Goal: Transaction & Acquisition: Purchase product/service

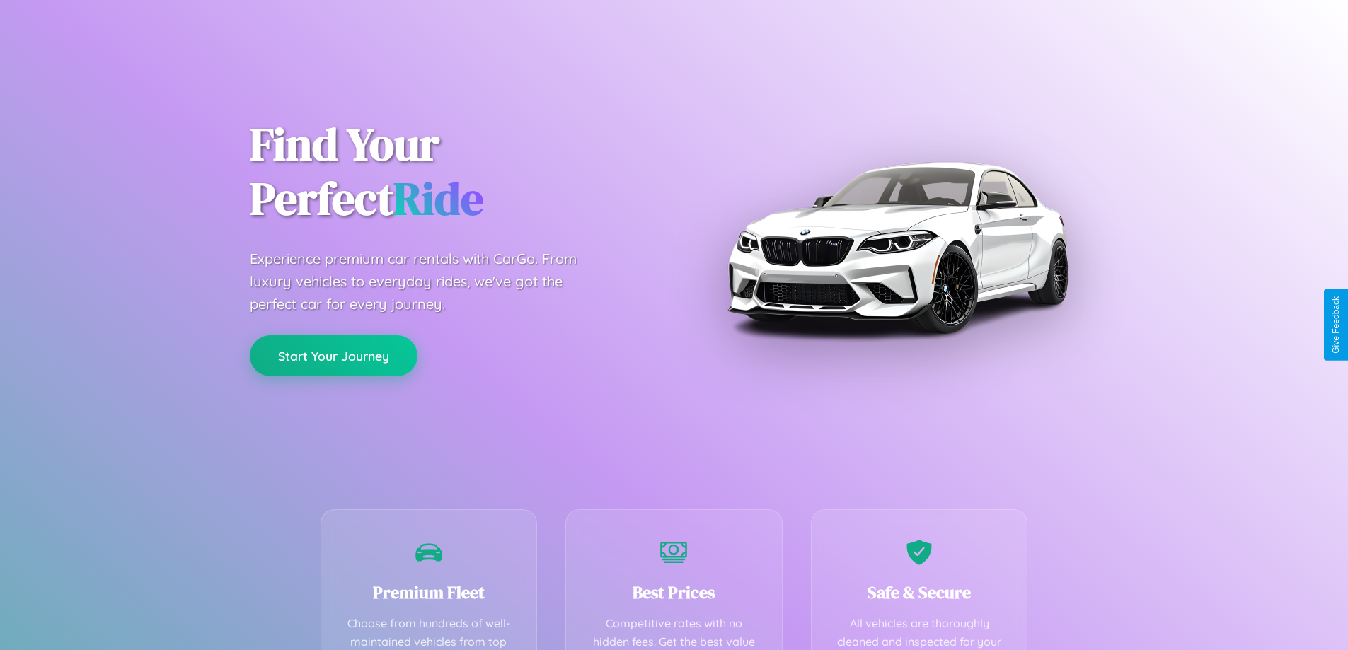
click at [333, 357] on button "Start Your Journey" at bounding box center [334, 355] width 168 height 41
click at [333, 355] on button "Start Your Journey" at bounding box center [334, 355] width 168 height 41
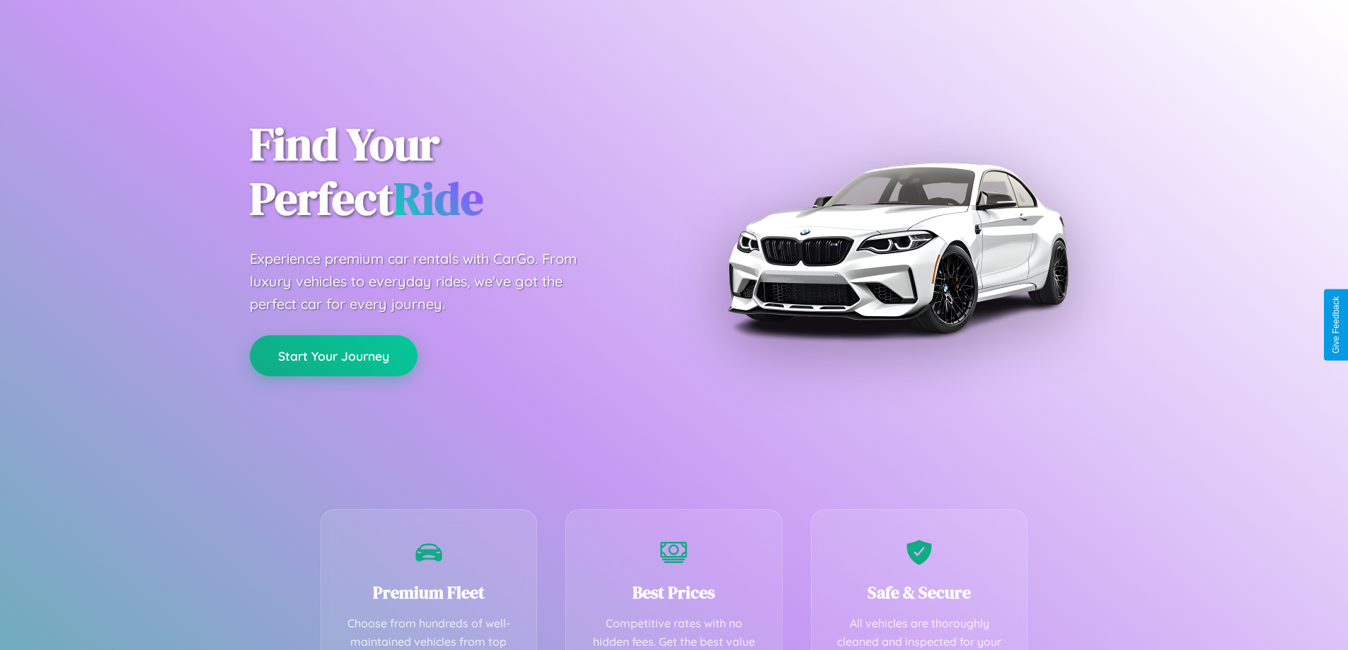
click at [333, 355] on button "Start Your Journey" at bounding box center [334, 355] width 168 height 41
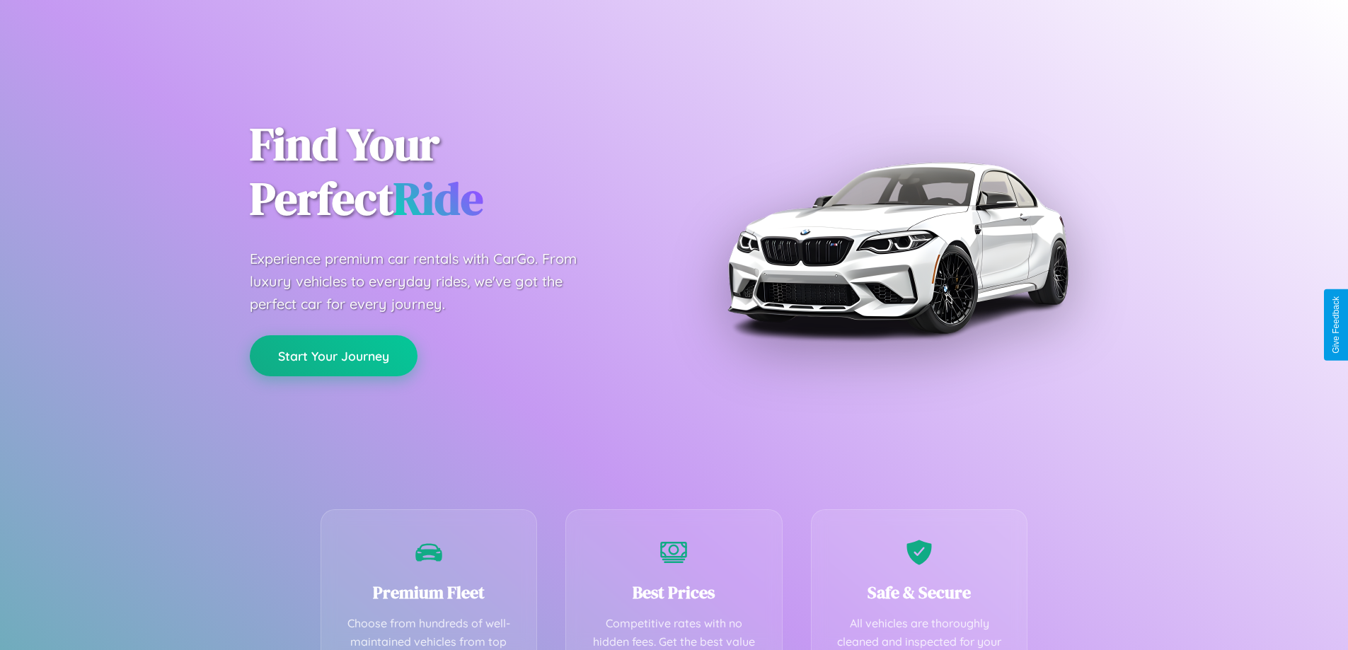
click at [333, 355] on button "Start Your Journey" at bounding box center [334, 355] width 168 height 41
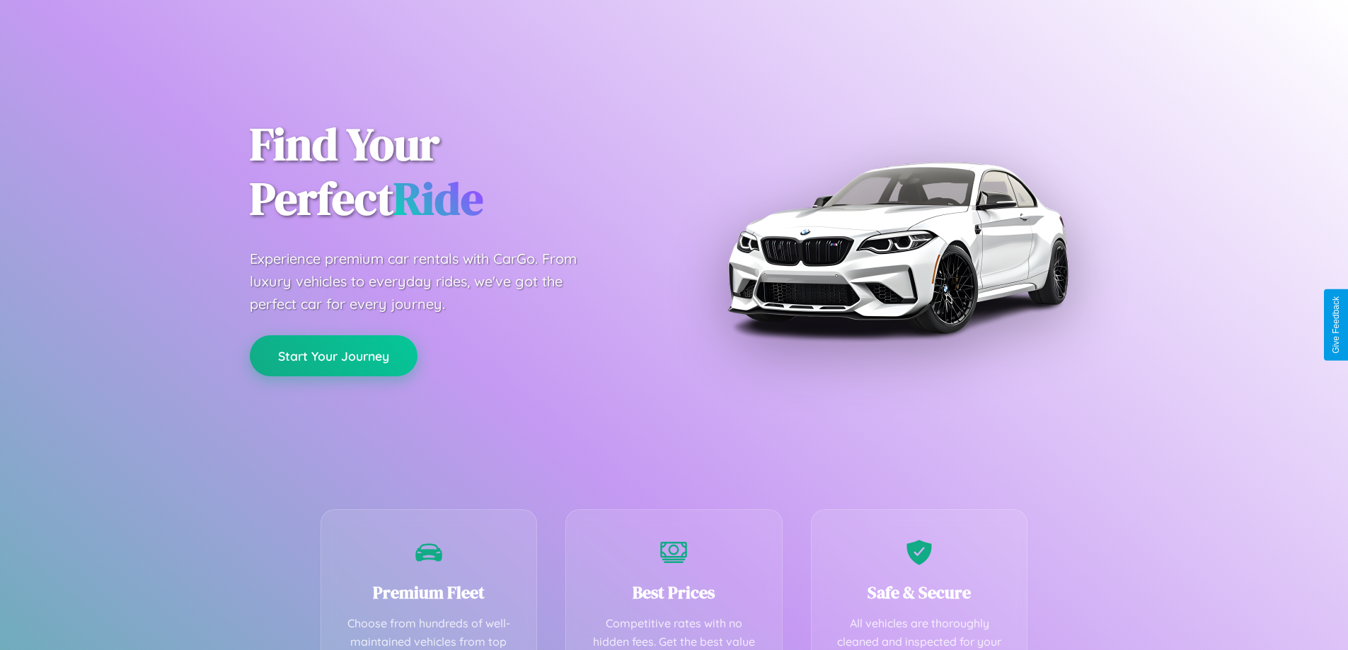
click at [333, 355] on button "Start Your Journey" at bounding box center [334, 355] width 168 height 41
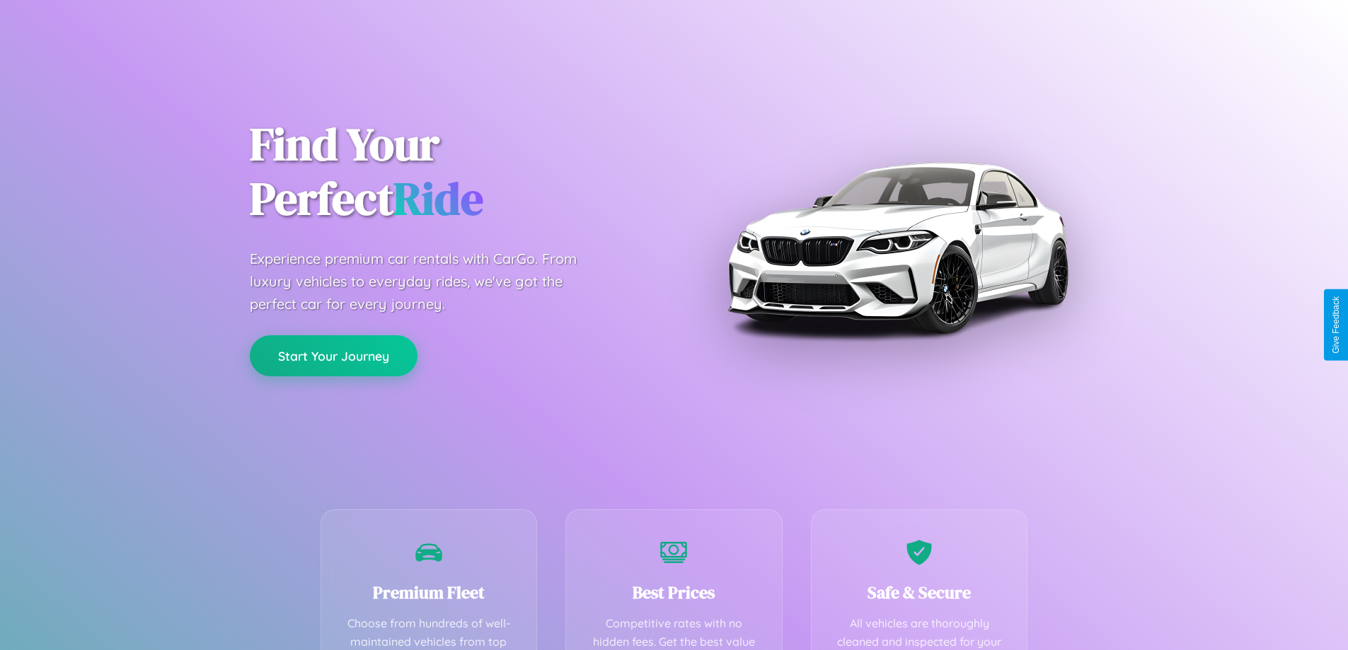
click at [333, 355] on button "Start Your Journey" at bounding box center [334, 355] width 168 height 41
